Goal: Task Accomplishment & Management: Use online tool/utility

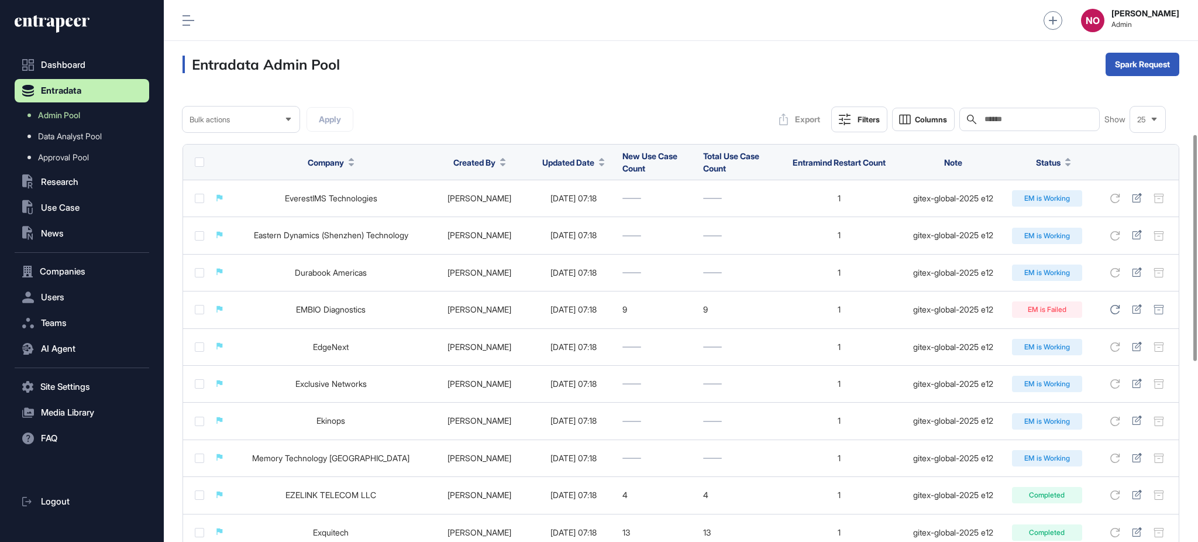
scroll to position [321, 0]
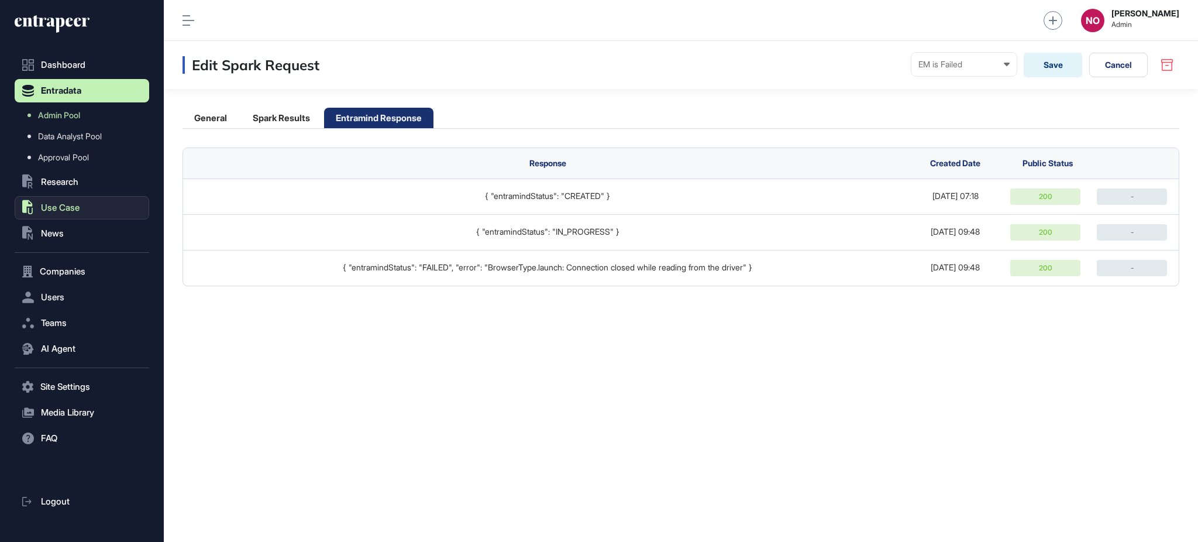
scroll to position [1, 1]
click at [70, 211] on span "Use Case" at bounding box center [60, 207] width 39 height 9
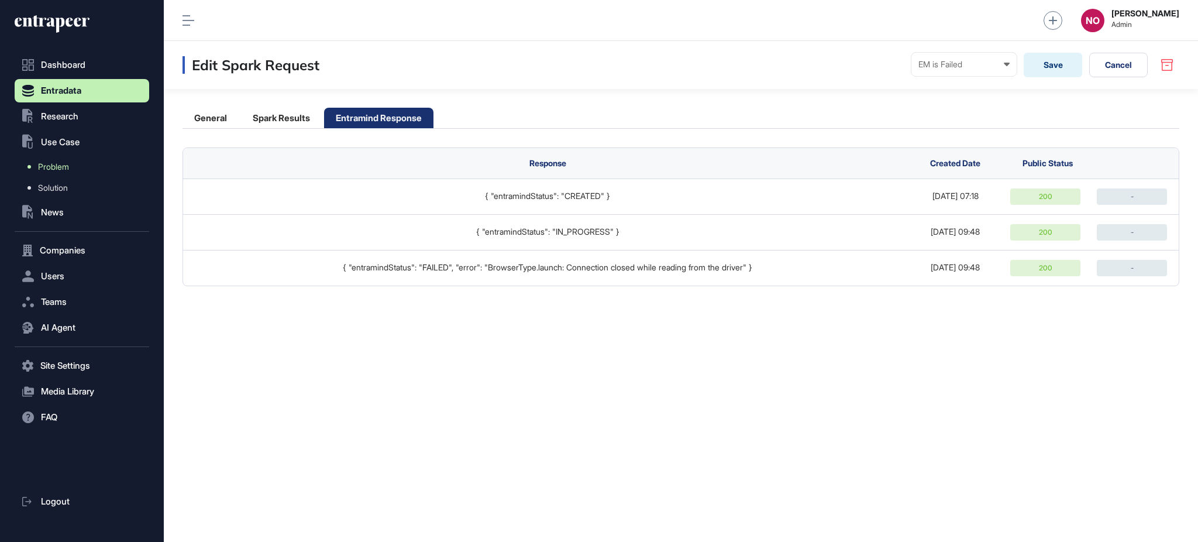
click at [77, 160] on link "Problem" at bounding box center [84, 166] width 129 height 21
